Goal: Transaction & Acquisition: Purchase product/service

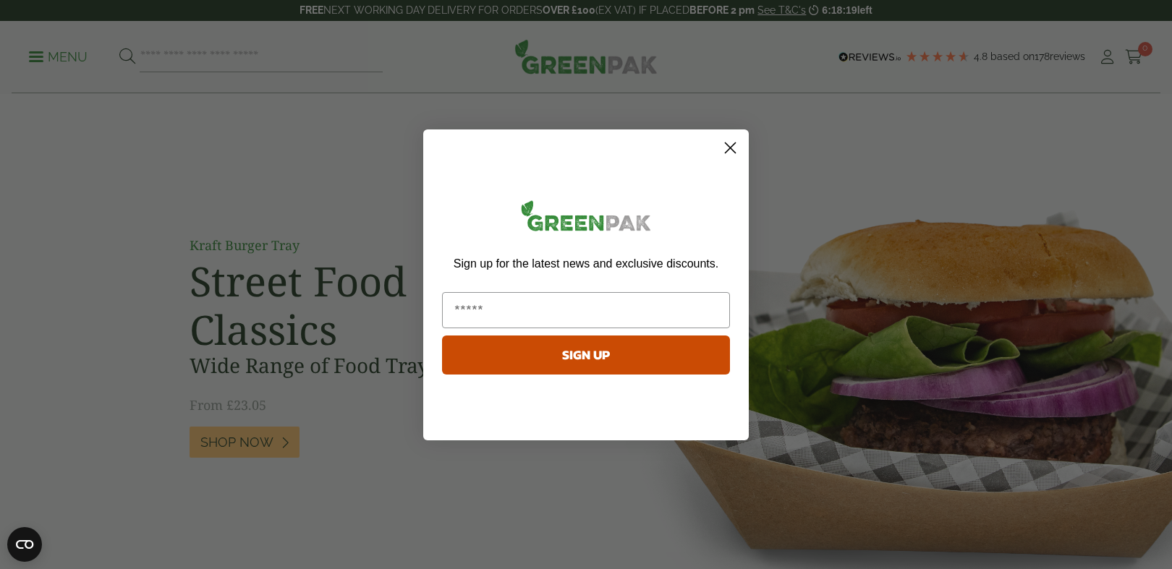
click at [728, 144] on circle "Close dialog" at bounding box center [730, 147] width 24 height 24
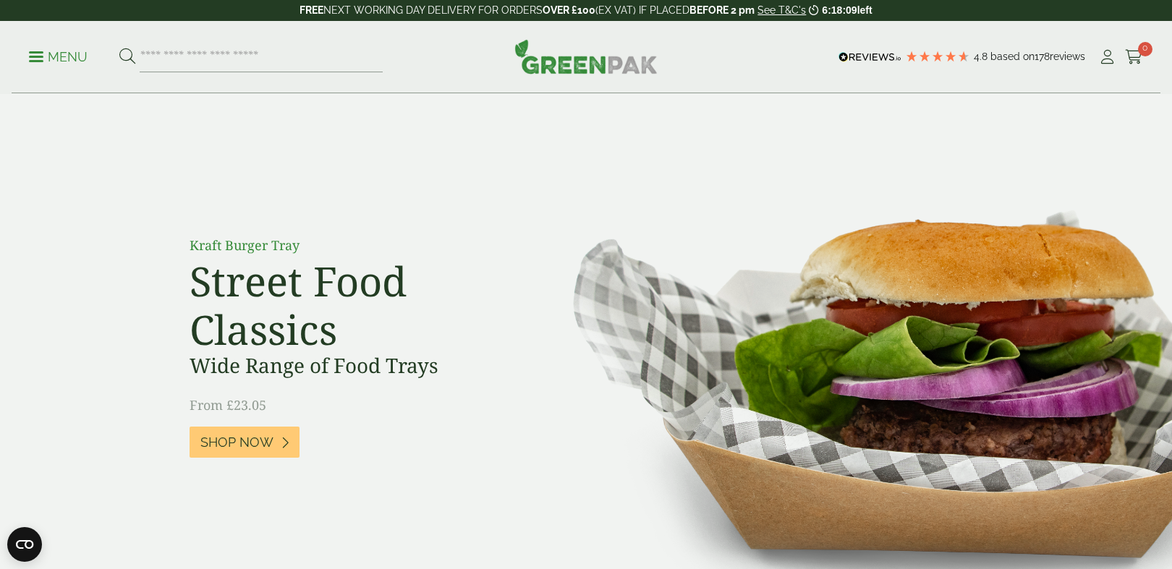
click at [424, 326] on h2 "Street Food Classics" at bounding box center [353, 305] width 326 height 97
click at [577, 60] on img at bounding box center [585, 56] width 143 height 35
click at [67, 59] on p "Menu" at bounding box center [58, 56] width 59 height 17
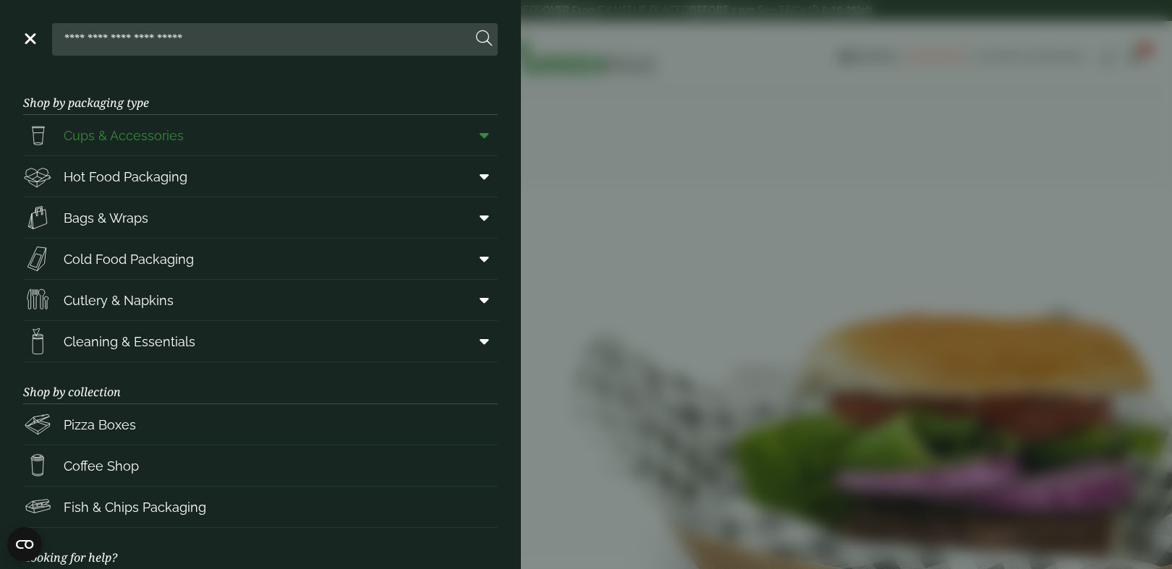
click at [483, 140] on icon at bounding box center [484, 135] width 9 height 14
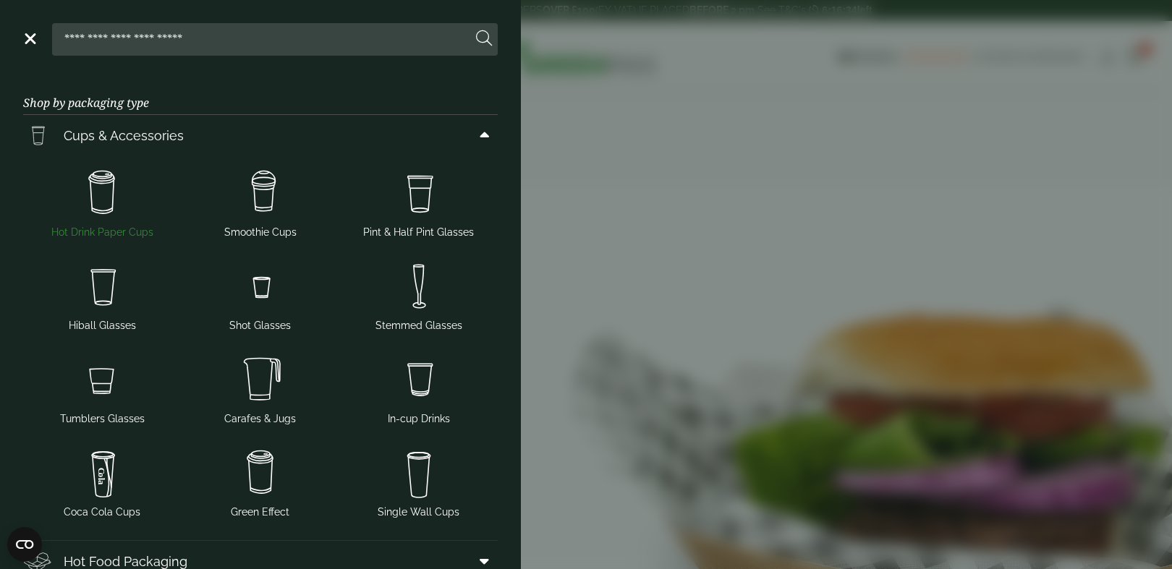
click at [118, 224] on span "Hot Drink Paper Cups" at bounding box center [102, 202] width 147 height 76
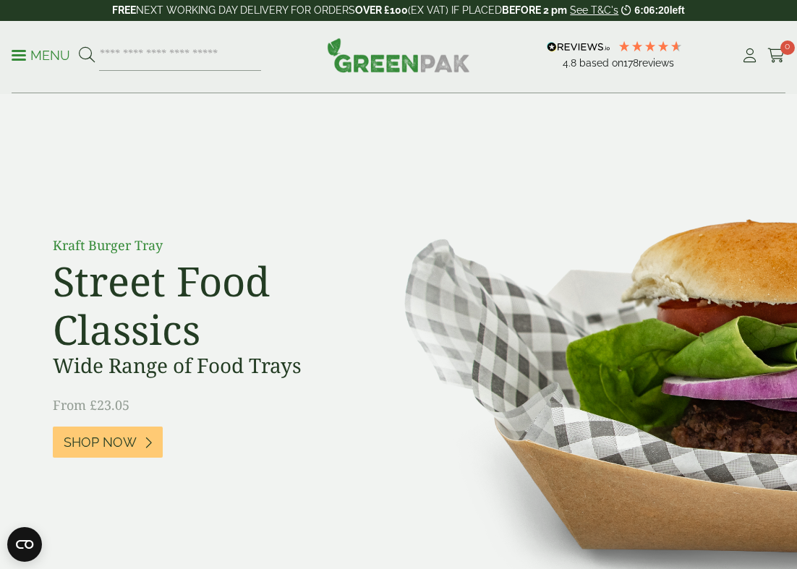
click at [410, 64] on img at bounding box center [398, 55] width 143 height 35
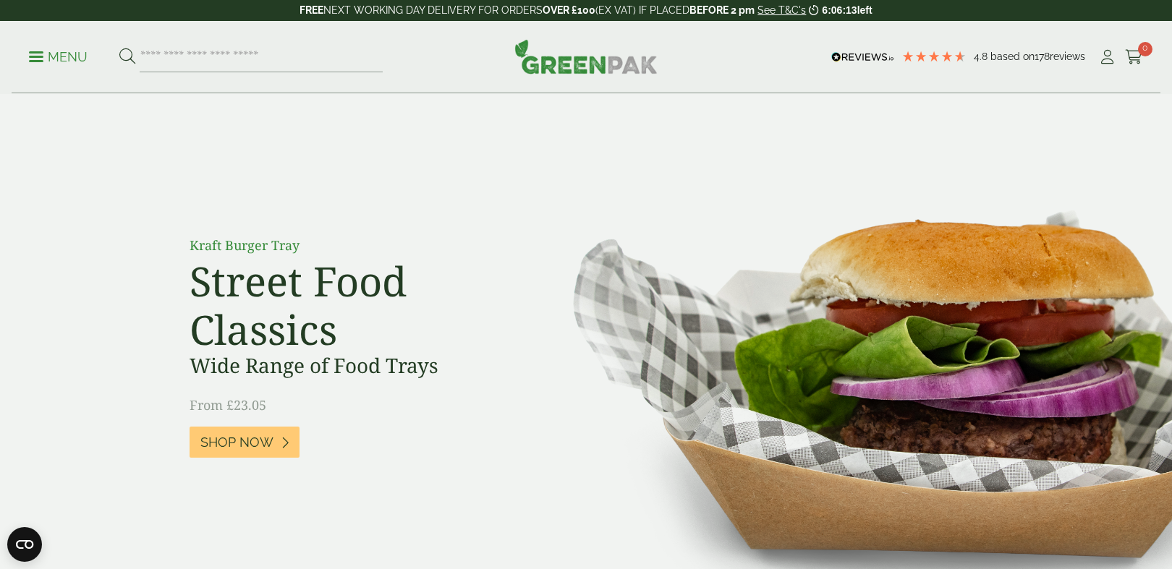
click at [69, 58] on p "Menu" at bounding box center [58, 56] width 59 height 17
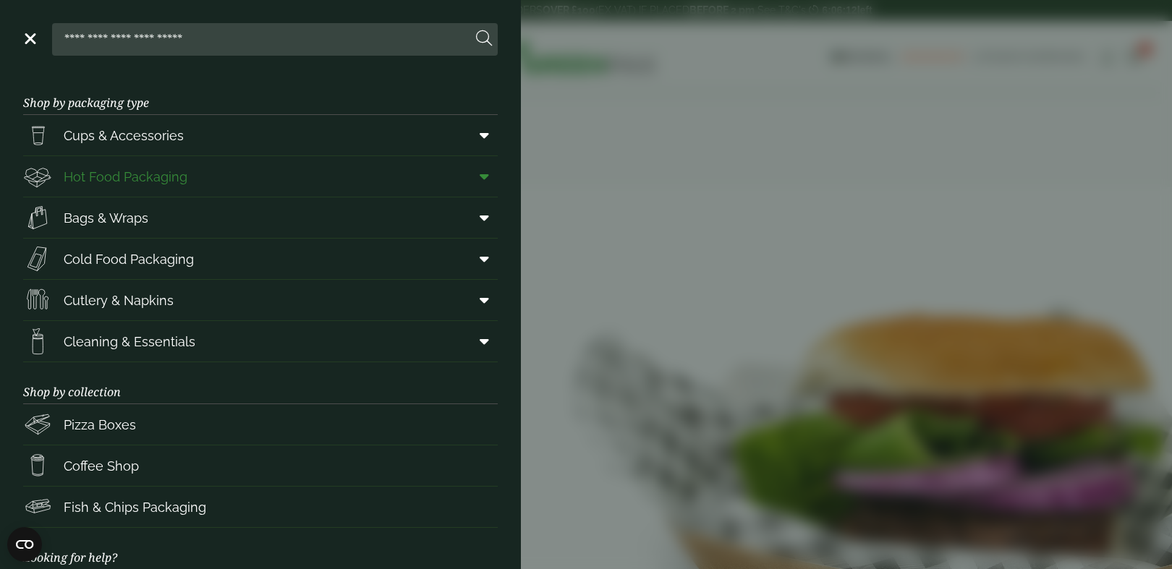
click at [195, 181] on link "Hot Food Packaging" at bounding box center [260, 176] width 475 height 41
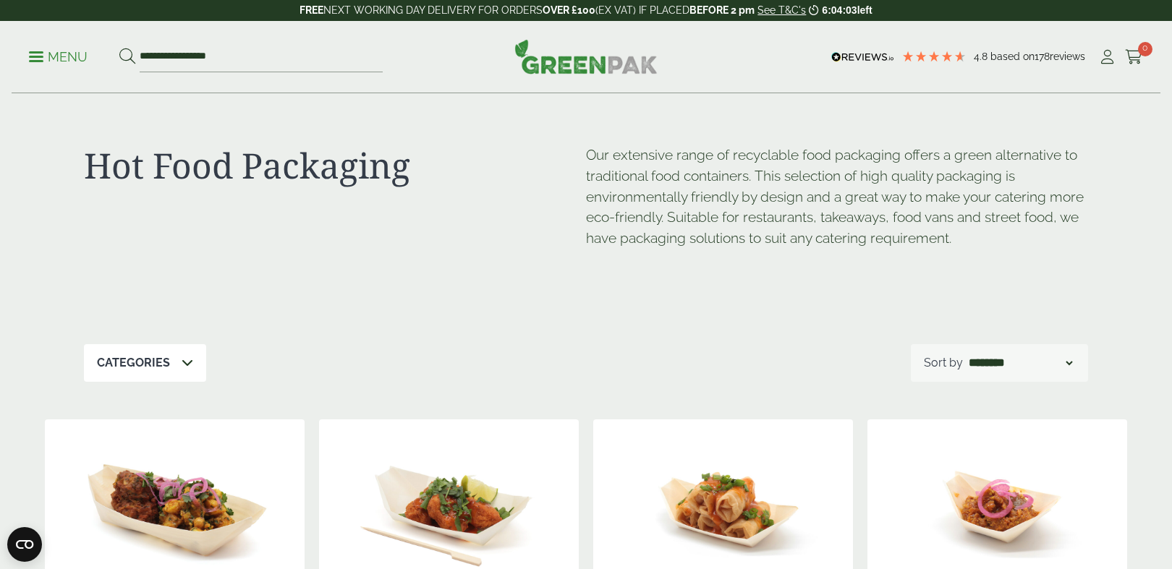
click at [480, 177] on h1 "Hot Food Packaging" at bounding box center [335, 166] width 502 height 42
